Goal: Task Accomplishment & Management: Manage account settings

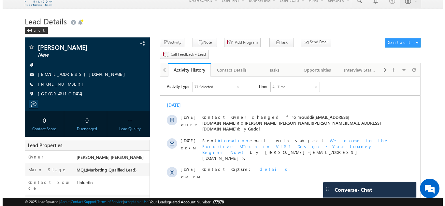
scroll to position [7, 0]
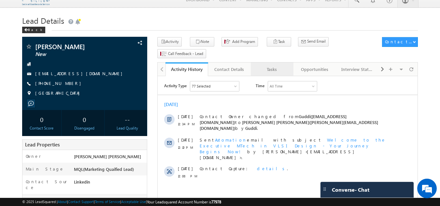
click at [272, 64] on link "Tasks" at bounding box center [272, 69] width 43 height 14
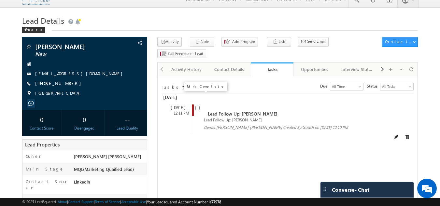
click at [198, 106] on input "checkbox" at bounding box center [197, 108] width 4 height 4
checkbox input "false"
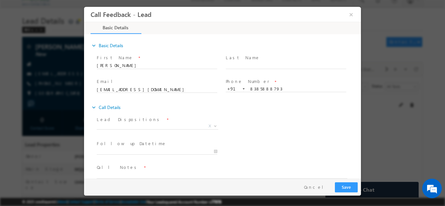
scroll to position [0, 0]
click at [137, 124] on span "X" at bounding box center [157, 126] width 121 height 7
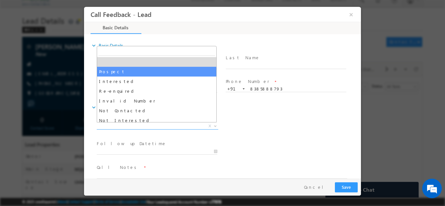
click at [266, 123] on div "Lead Dispositions * Prospect Interested Re-enquired Invalid Number Not Contacte…" at bounding box center [227, 127] width 265 height 24
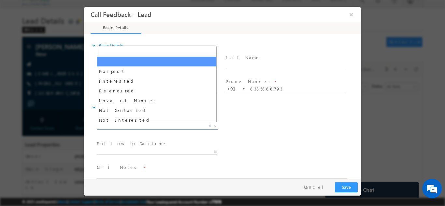
click at [157, 126] on span "X" at bounding box center [157, 126] width 121 height 7
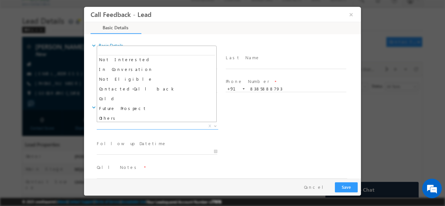
scroll to position [62, 0]
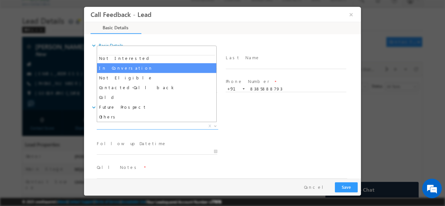
select select "In Conversation"
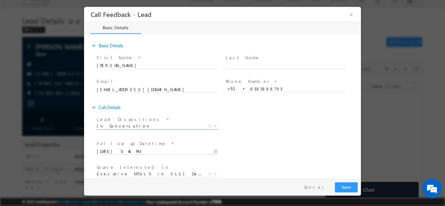
click at [187, 152] on input "01/09/2025 5:46 PM" at bounding box center [157, 151] width 120 height 7
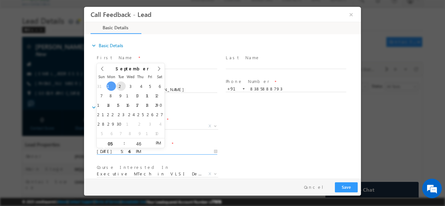
type input "02/09/2025 5:46 PM"
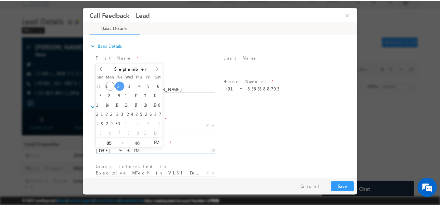
scroll to position [34, 0]
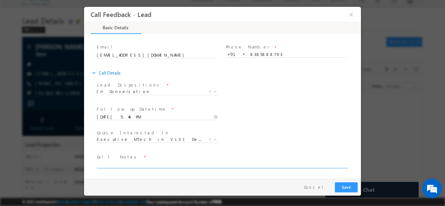
click at [233, 162] on textarea at bounding box center [222, 163] width 250 height 7
type textarea "c"
type textarea "done btech looking for iit course not elligible for mtech as not elligible due …"
click at [344, 182] on button "Save" at bounding box center [346, 187] width 23 height 10
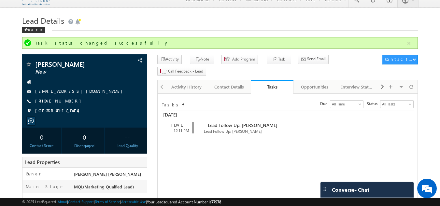
click at [337, 184] on div "Converse - Chat" at bounding box center [366, 190] width 93 height 16
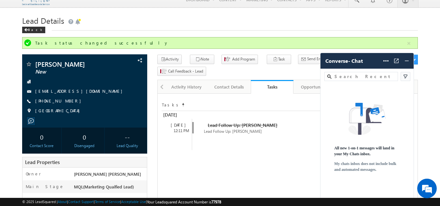
click at [311, 198] on div "© 2025 LeadSquared | About | Contact Support | Terms of Service | Acceptable Us…" at bounding box center [220, 202] width 440 height 8
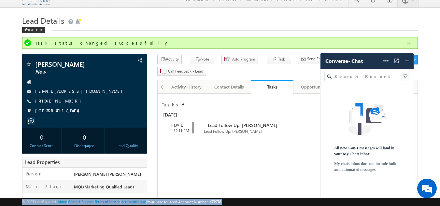
click at [311, 198] on div "© 2025 LeadSquared | About | Contact Support | Terms of Service | Acceptable Us…" at bounding box center [220, 202] width 440 height 8
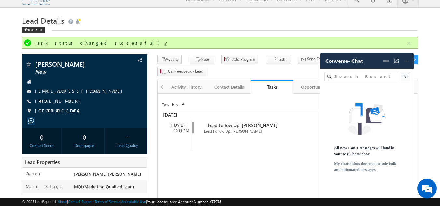
click at [311, 198] on div "© 2025 LeadSquared | About | Contact Support | Terms of Service | Acceptable Us…" at bounding box center [220, 202] width 440 height 8
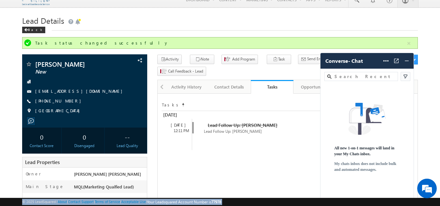
click at [311, 198] on div "© 2025 LeadSquared | About | Contact Support | Terms of Service | Acceptable Us…" at bounding box center [220, 202] width 440 height 8
drag, startPoint x: 311, startPoint y: 198, endPoint x: 304, endPoint y: 197, distance: 7.2
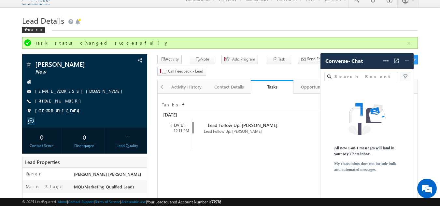
scroll to position [187, 0]
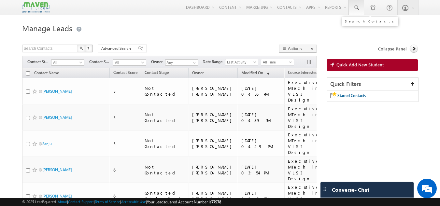
click at [358, 8] on span at bounding box center [356, 8] width 7 height 7
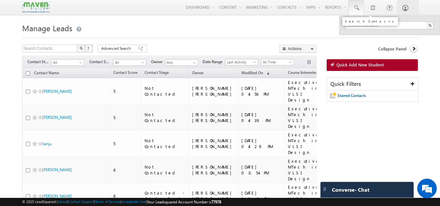
click at [358, 3] on link at bounding box center [356, 7] width 16 height 15
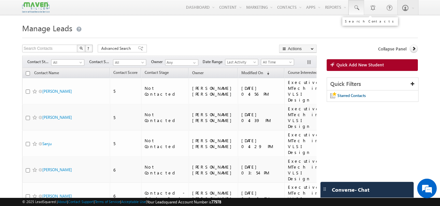
click at [353, 6] on span at bounding box center [356, 8] width 7 height 7
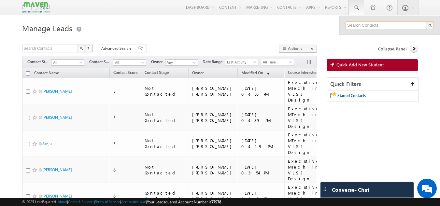
click at [357, 26] on input "text" at bounding box center [389, 25] width 88 height 8
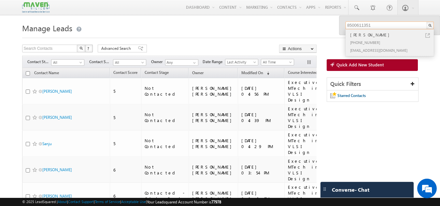
type input "8500611351"
click at [368, 43] on div "[PHONE_NUMBER]" at bounding box center [392, 42] width 87 height 8
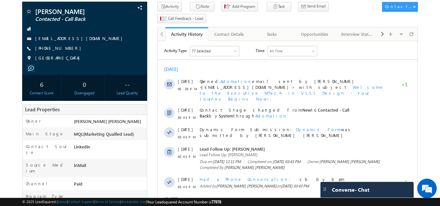
scroll to position [39, 0]
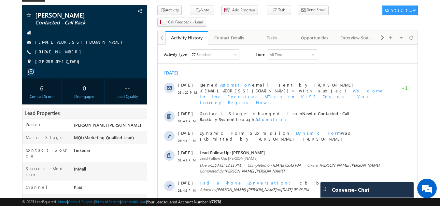
click at [437, 68] on body "Menu Gagandip Singh Saini gagan dip@m aven- silic on.co m" at bounding box center [220, 200] width 440 height 479
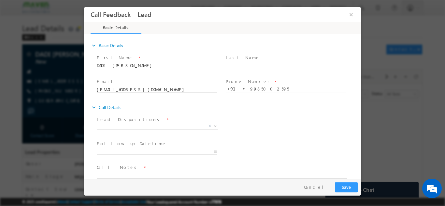
click at [140, 129] on span "X" at bounding box center [157, 126] width 121 height 7
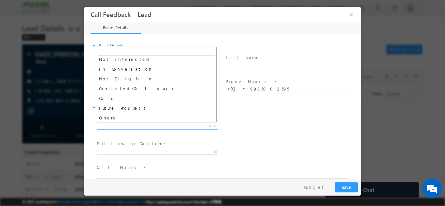
scroll to position [62, 0]
